Goal: Task Accomplishment & Management: Complete application form

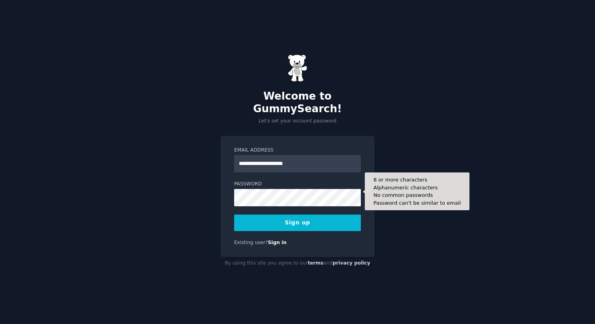
type input "**********"
click at [234, 214] on button "Sign up" at bounding box center [297, 222] width 127 height 17
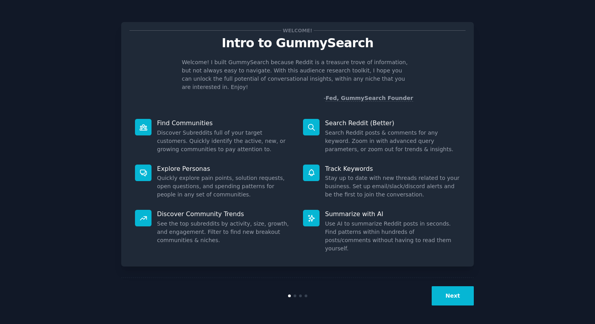
click at [465, 299] on button "Next" at bounding box center [452, 295] width 42 height 19
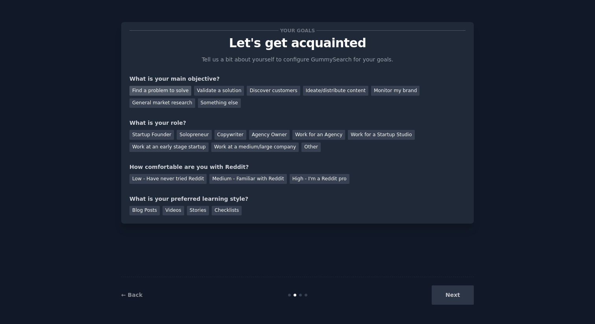
click at [170, 93] on div "Find a problem to solve" at bounding box center [160, 91] width 62 height 10
click at [205, 92] on div "Validate a solution" at bounding box center [219, 91] width 50 height 10
click at [169, 89] on div "Find a problem to solve" at bounding box center [160, 91] width 62 height 10
click at [157, 133] on div "Startup Founder" at bounding box center [151, 135] width 44 height 10
click at [263, 91] on div "Discover customers" at bounding box center [273, 91] width 53 height 10
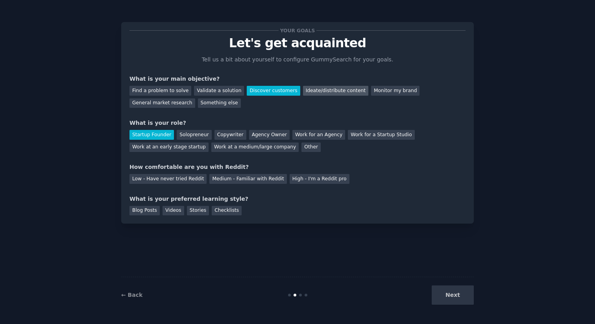
click at [329, 90] on div "Ideate/distribute content" at bounding box center [335, 91] width 65 height 10
click at [263, 90] on div "Discover customers" at bounding box center [273, 91] width 53 height 10
click at [248, 177] on div "Medium - Familiar with Reddit" at bounding box center [247, 179] width 77 height 10
click at [457, 295] on div "Next" at bounding box center [415, 294] width 118 height 19
click at [142, 213] on div "Blog Posts" at bounding box center [144, 211] width 30 height 10
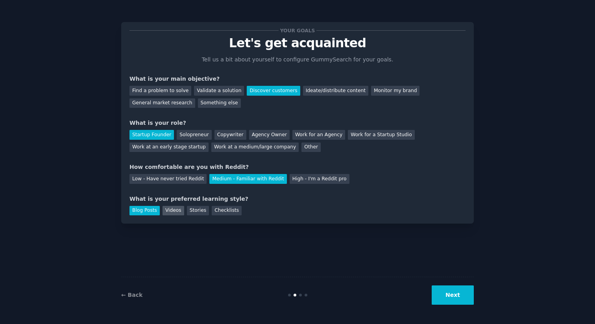
click at [177, 213] on div "Videos" at bounding box center [173, 211] width 22 height 10
click at [203, 210] on div "Stories" at bounding box center [198, 211] width 22 height 10
click at [133, 210] on div "Blog Posts" at bounding box center [144, 211] width 30 height 10
click at [215, 210] on div "Checklists" at bounding box center [227, 211] width 30 height 10
click at [453, 291] on button "Next" at bounding box center [452, 294] width 42 height 19
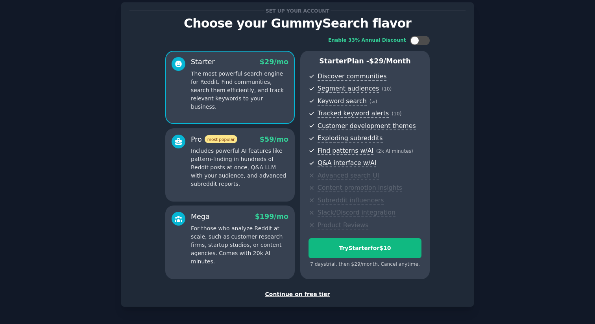
scroll to position [21, 0]
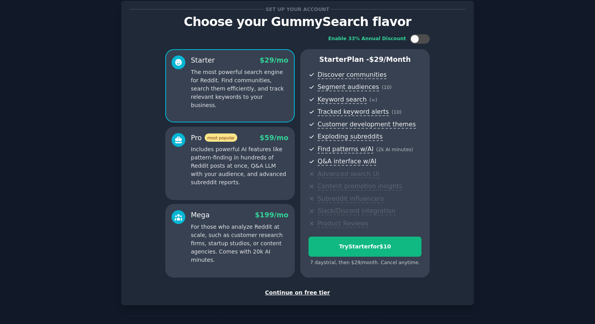
click at [290, 291] on div "Continue on free tier" at bounding box center [297, 292] width 336 height 8
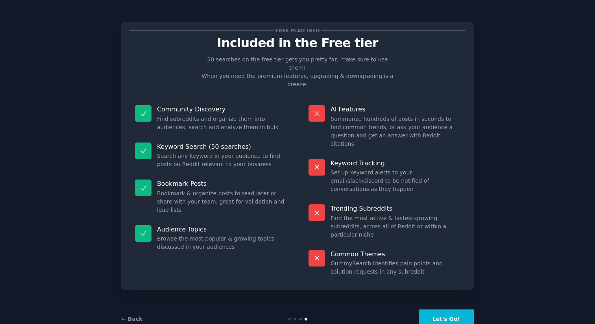
click at [448, 309] on button "Let's Go!" at bounding box center [445, 318] width 55 height 19
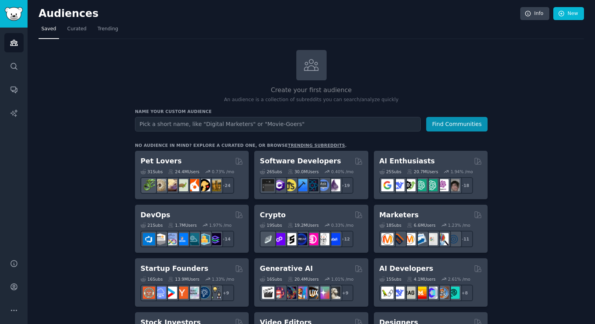
click at [153, 75] on div "Create your first audience An audience is a collection of subreddits you can se…" at bounding box center [311, 76] width 352 height 53
